Goal: Find specific page/section: Find specific page/section

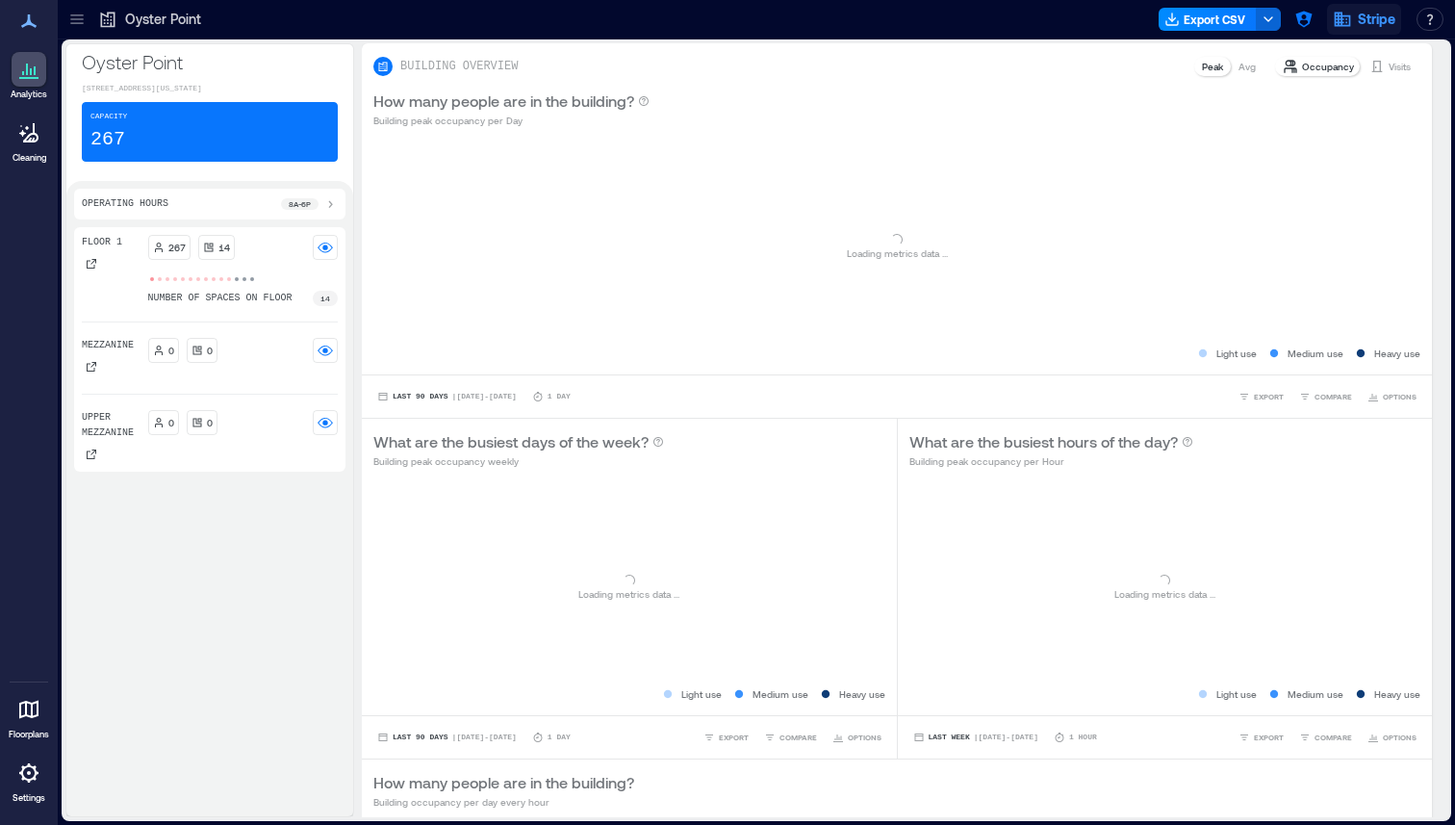
click at [1340, 23] on icon "button" at bounding box center [1342, 20] width 16 height 14
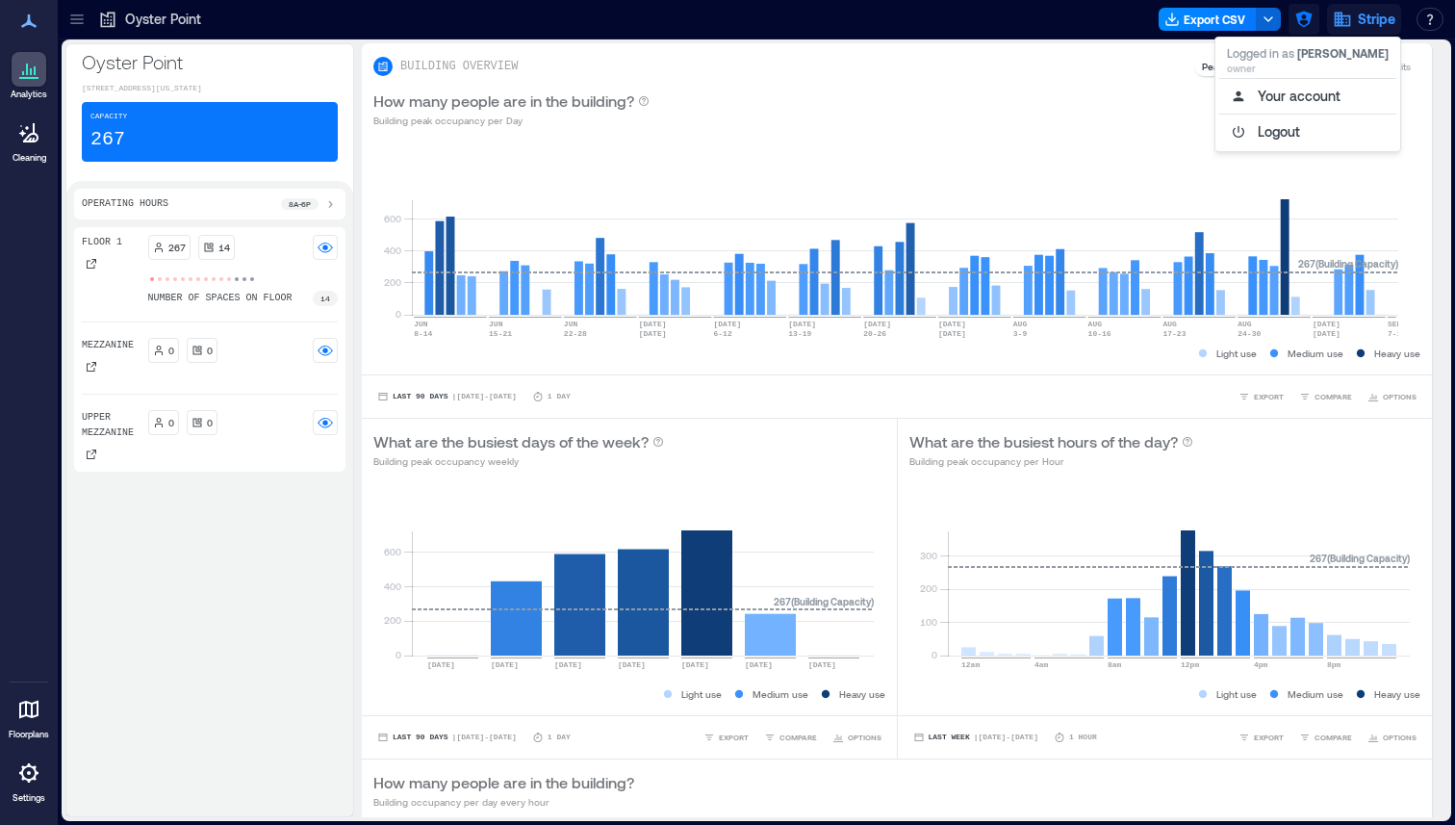
click at [1305, 20] on icon "button" at bounding box center [1303, 19] width 19 height 19
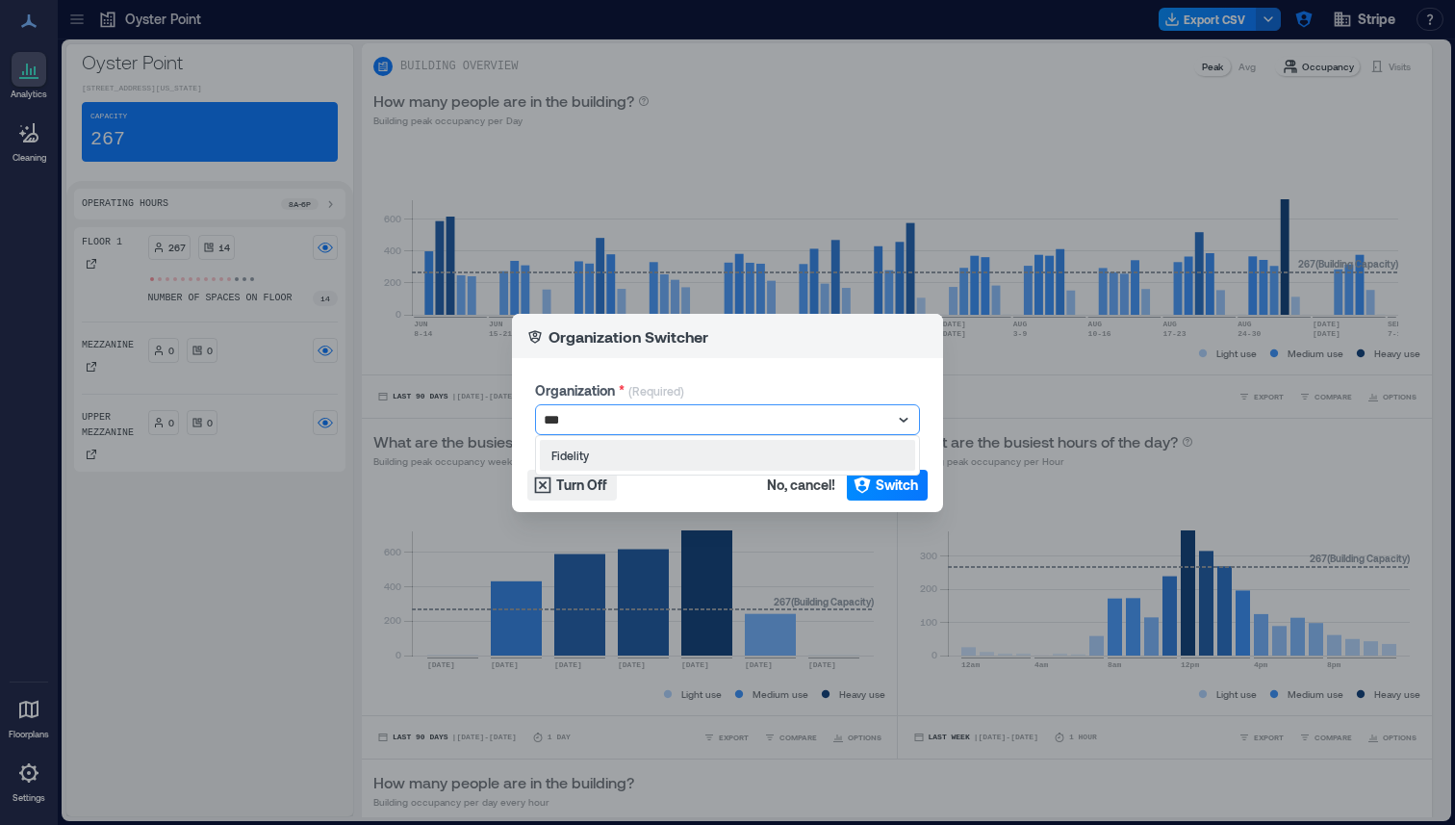
type input "****"
click at [856, 475] on icon "button" at bounding box center [861, 484] width 19 height 19
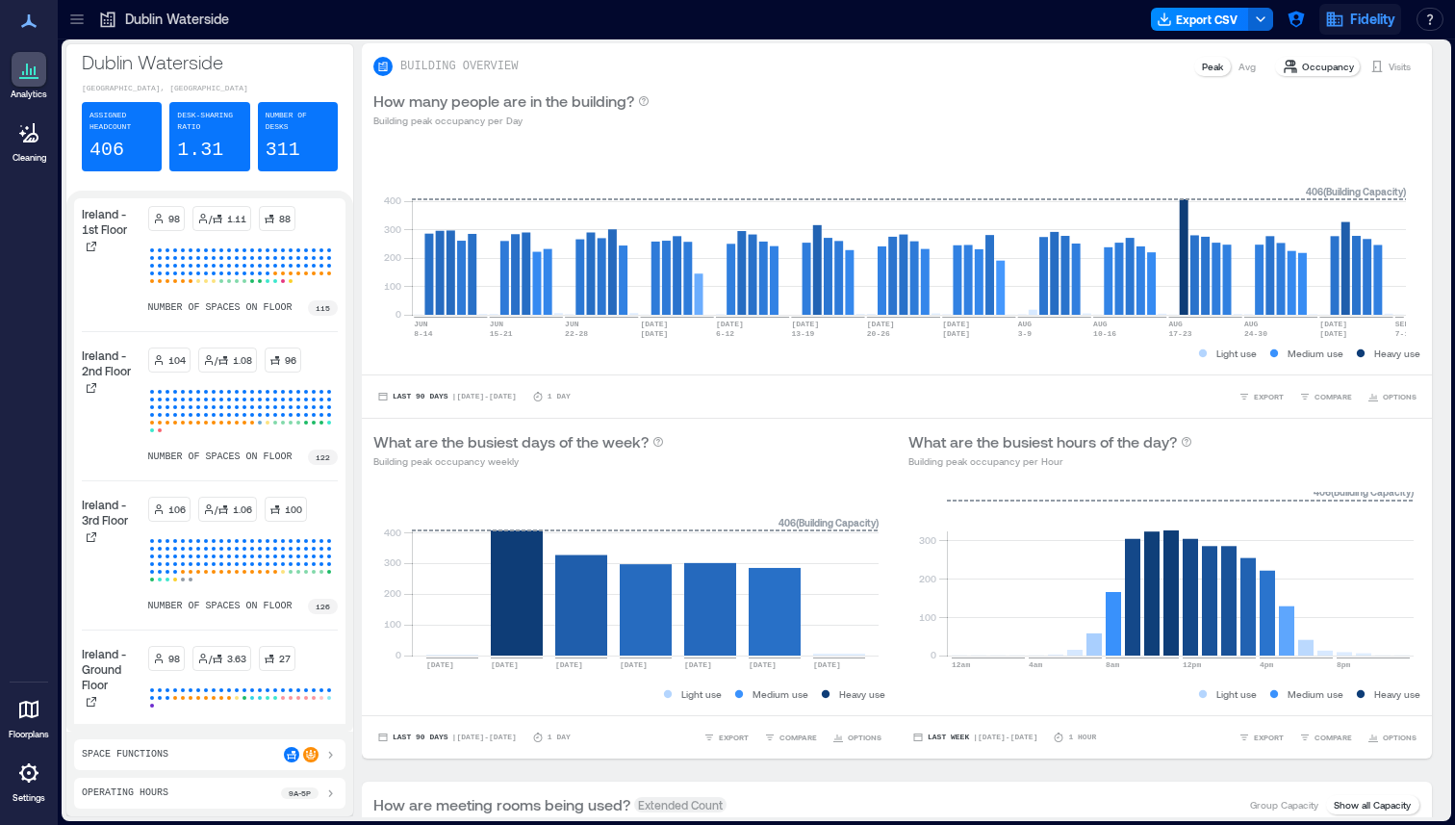
click at [1343, 25] on icon "button" at bounding box center [1334, 19] width 19 height 19
click at [1294, 22] on icon "button" at bounding box center [1295, 19] width 19 height 19
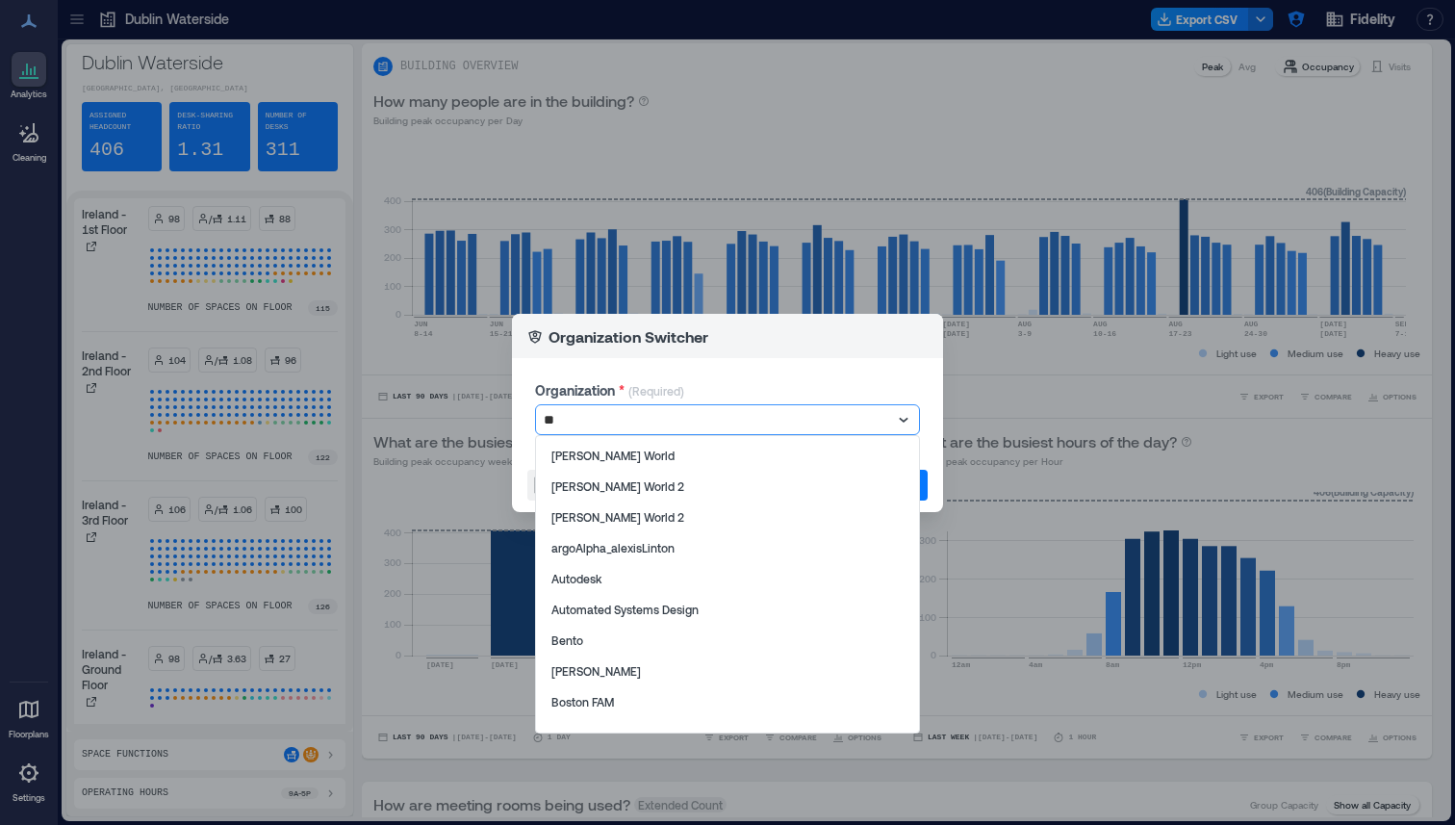
type input "*"
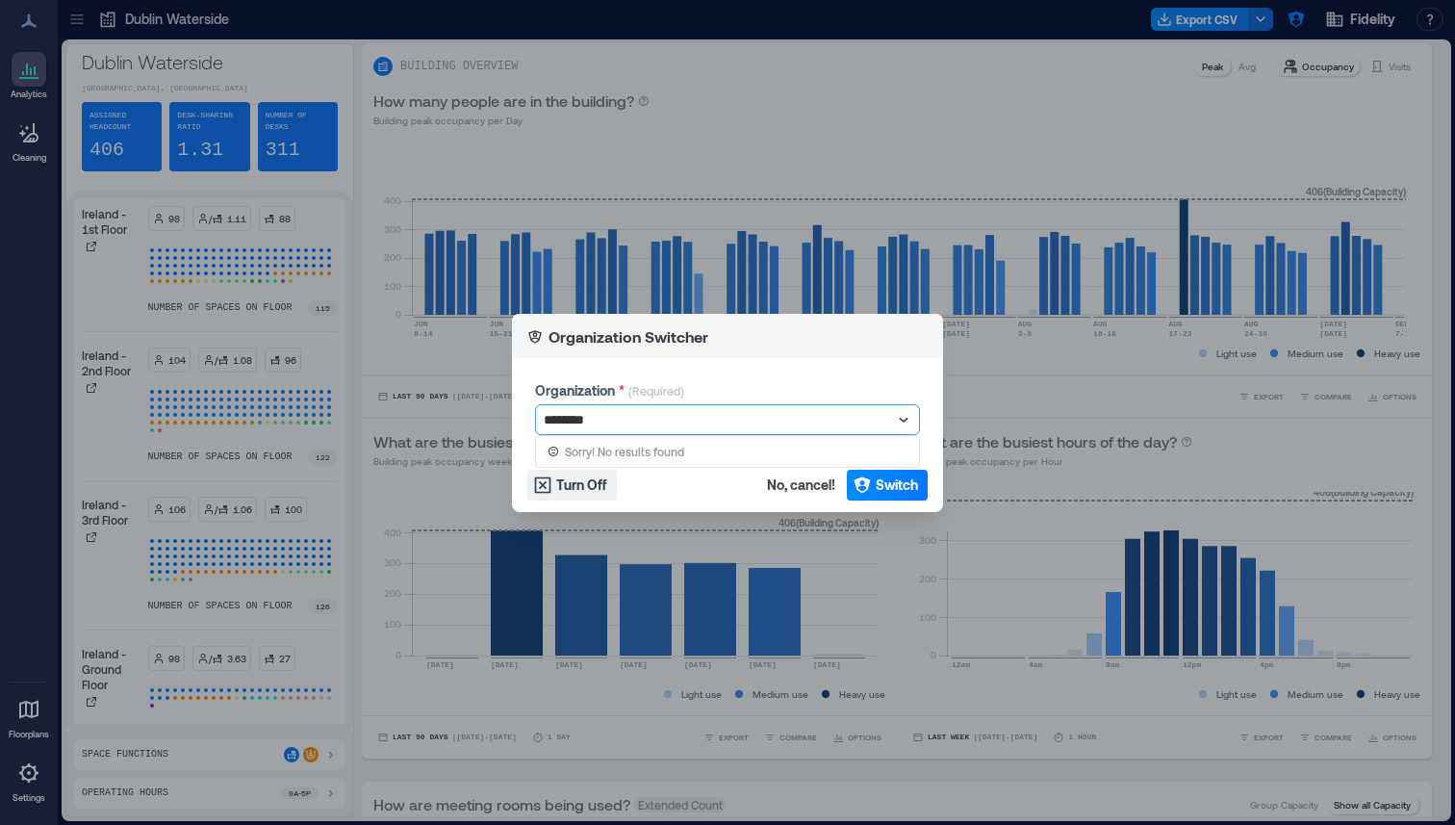
type input "********"
click at [806, 492] on span "No, cancel!" at bounding box center [801, 484] width 68 height 19
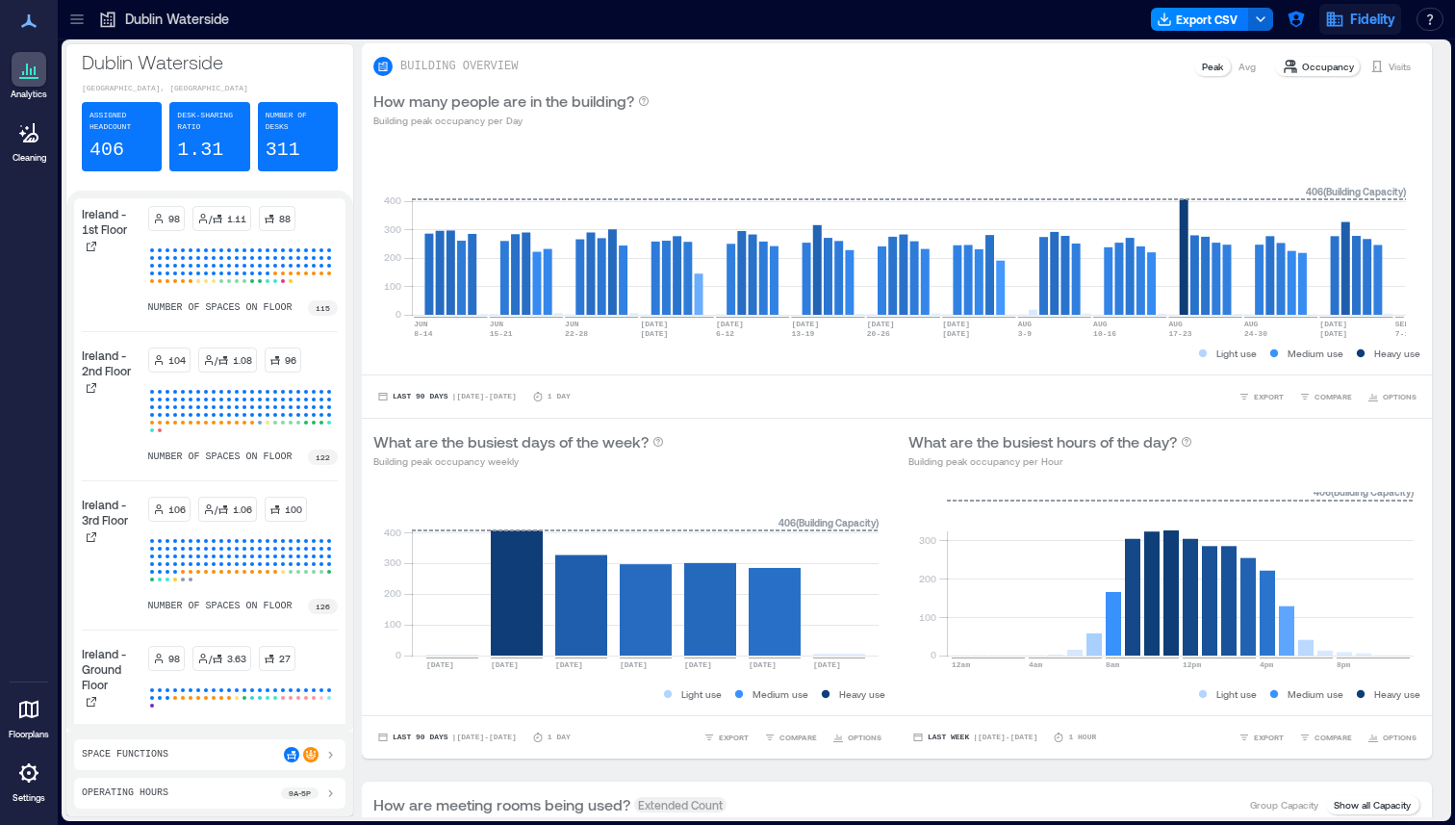
click at [1352, 25] on span "Fidelity" at bounding box center [1372, 19] width 45 height 19
click at [1335, 22] on icon "button" at bounding box center [1334, 19] width 19 height 19
